Goal: Transaction & Acquisition: Purchase product/service

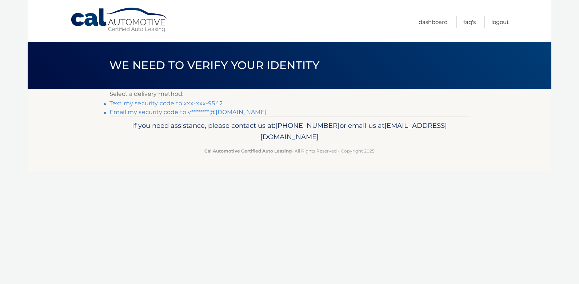
click at [166, 105] on link "Text my security code to xxx-xxx-9542" at bounding box center [165, 103] width 113 height 7
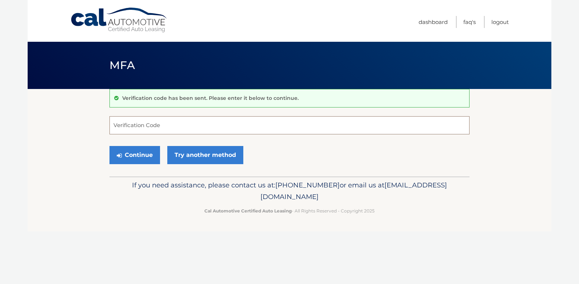
click at [159, 125] on input "Verification Code" at bounding box center [289, 125] width 360 height 18
type input "141284"
click at [147, 153] on button "Continue" at bounding box center [134, 155] width 51 height 18
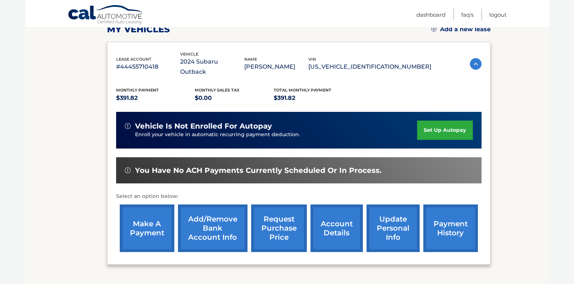
scroll to position [109, 0]
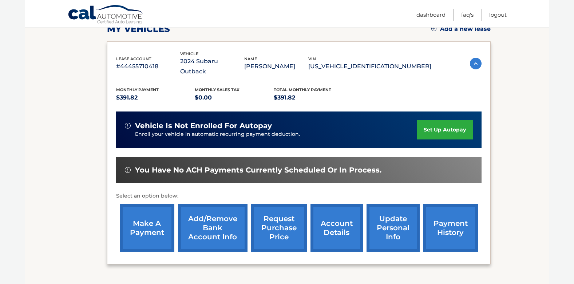
click at [164, 211] on link "make a payment" at bounding box center [147, 228] width 55 height 48
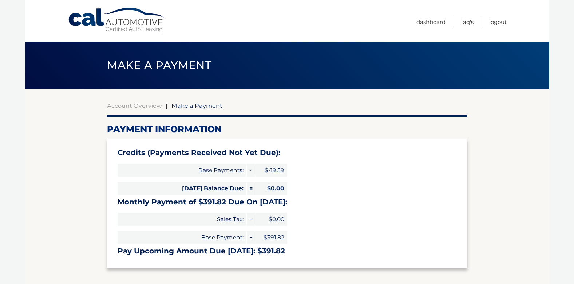
select select "NWFiZDU3MGEtYmYxMy00Y2NlLTgxYTEtNjE3YWYyNDU3OTA1"
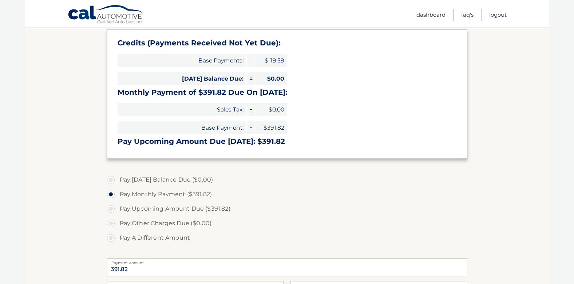
scroll to position [182, 0]
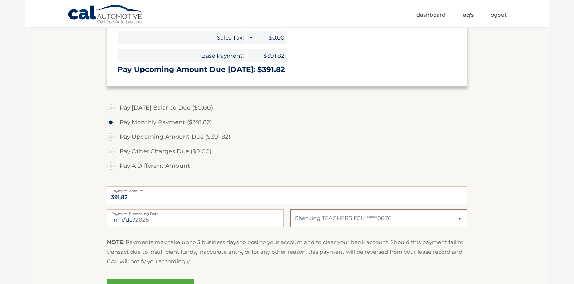
click at [451, 215] on select "Select Bank Account Checking TEACHERS FCU *****0876" at bounding box center [378, 218] width 176 height 18
click at [290, 209] on select "Select Bank Account Checking TEACHERS FCU *****0876" at bounding box center [378, 218] width 176 height 18
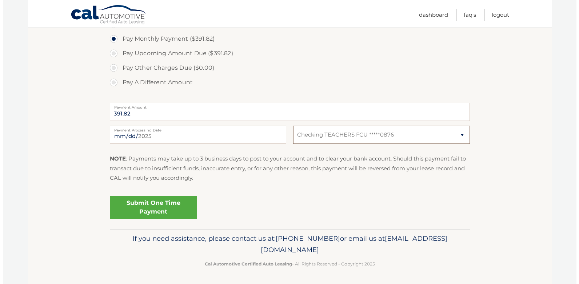
scroll to position [266, 0]
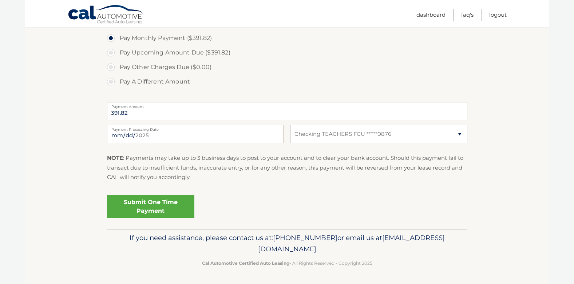
click at [162, 208] on link "Submit One Time Payment" at bounding box center [150, 206] width 87 height 23
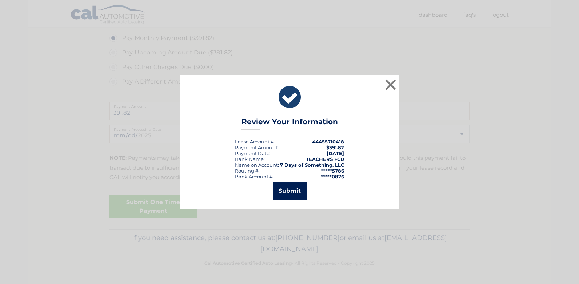
click at [280, 192] on button "Submit" at bounding box center [290, 191] width 34 height 17
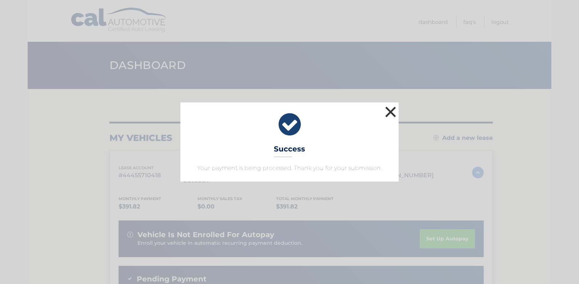
click at [387, 112] on button "×" at bounding box center [390, 112] width 15 height 15
